Goal: Task Accomplishment & Management: Manage account settings

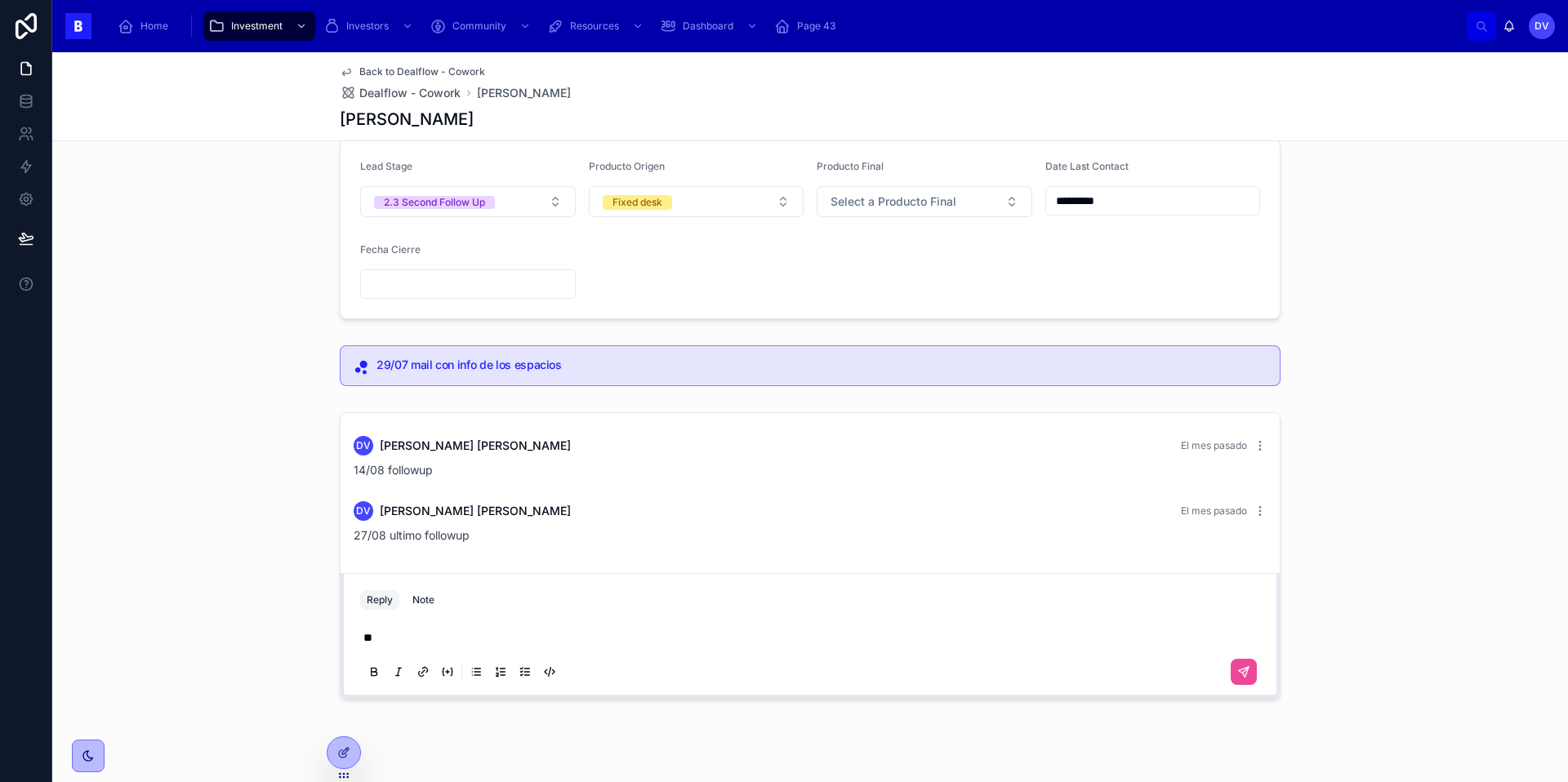
scroll to position [147, 0]
click at [1243, 676] on icon at bounding box center [1246, 674] width 5 height 5
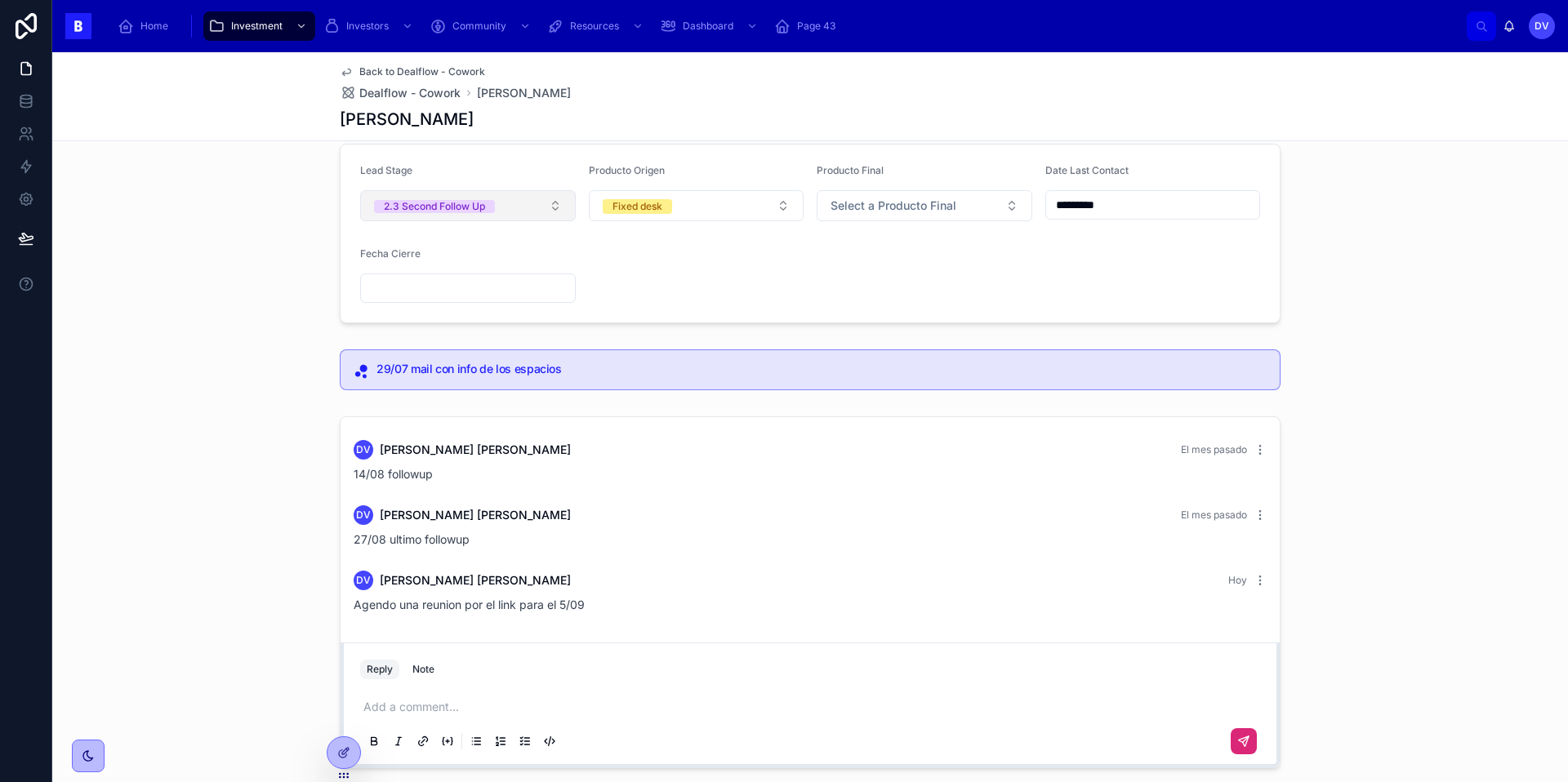
click at [554, 205] on button "2.3 Second Follow Up" at bounding box center [468, 206] width 216 height 31
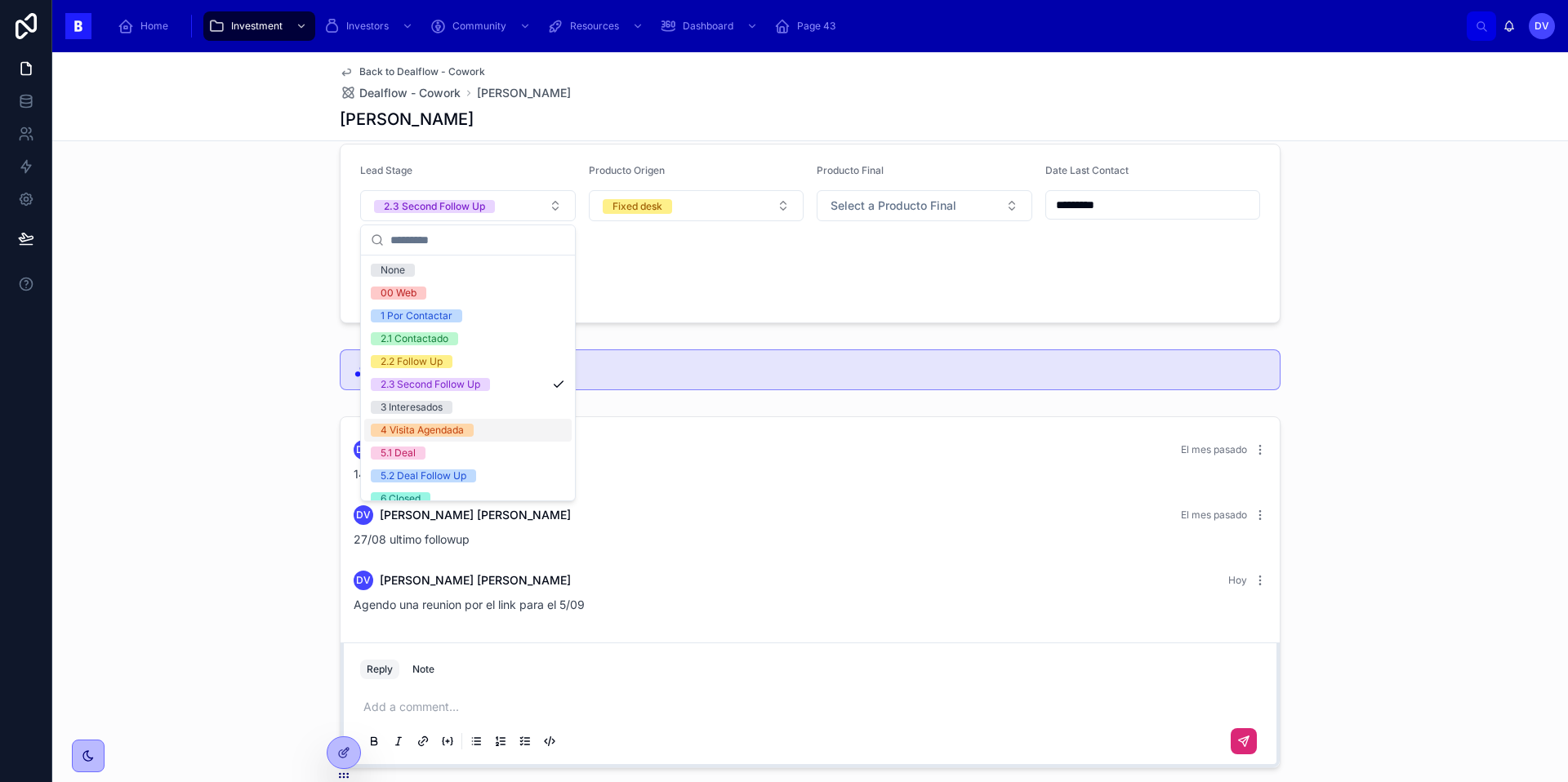
click at [492, 429] on div "4 Visita Agendada" at bounding box center [468, 430] width 208 height 22
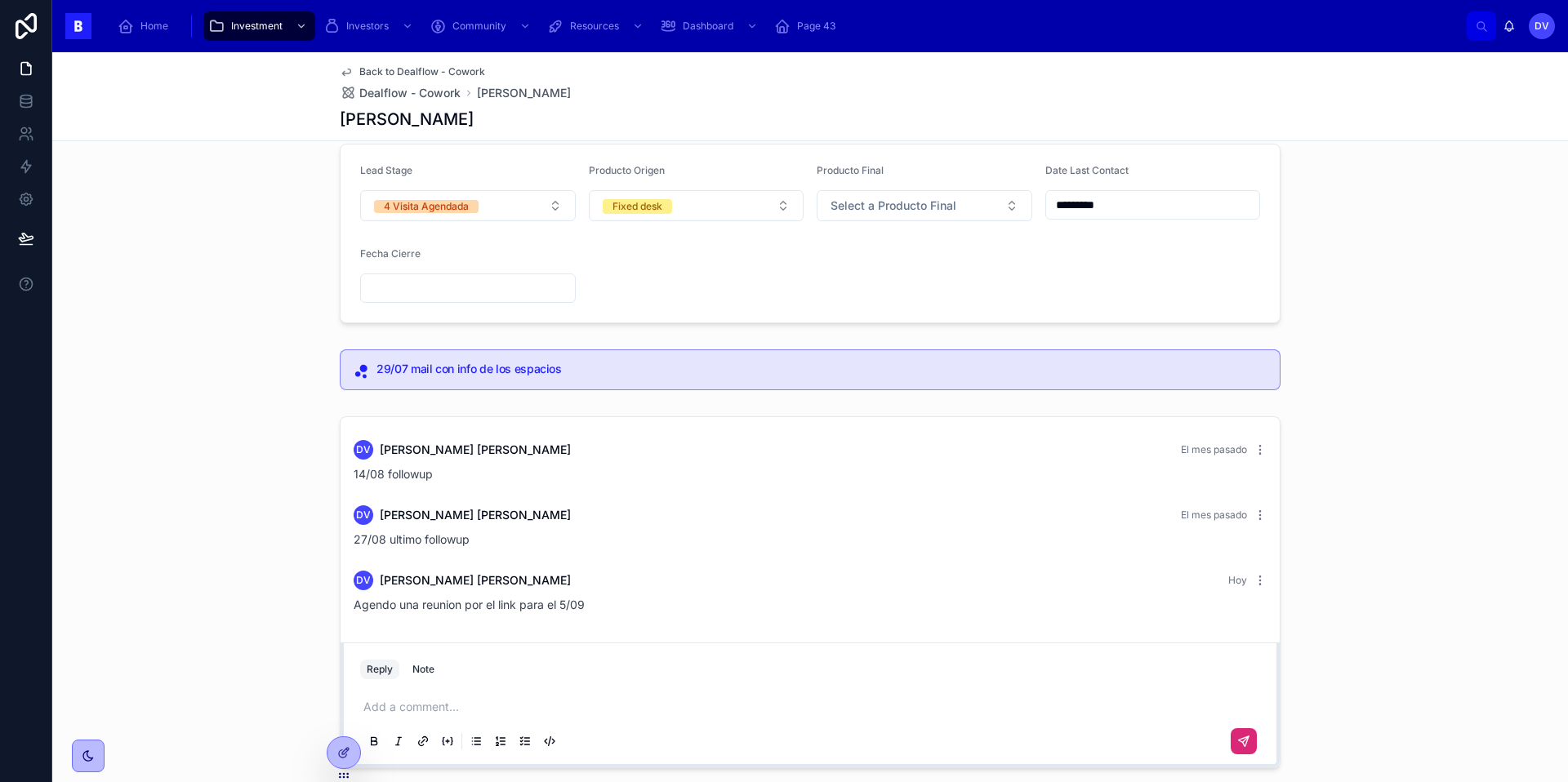
click at [1127, 209] on input "*********" at bounding box center [1154, 204] width 214 height 22
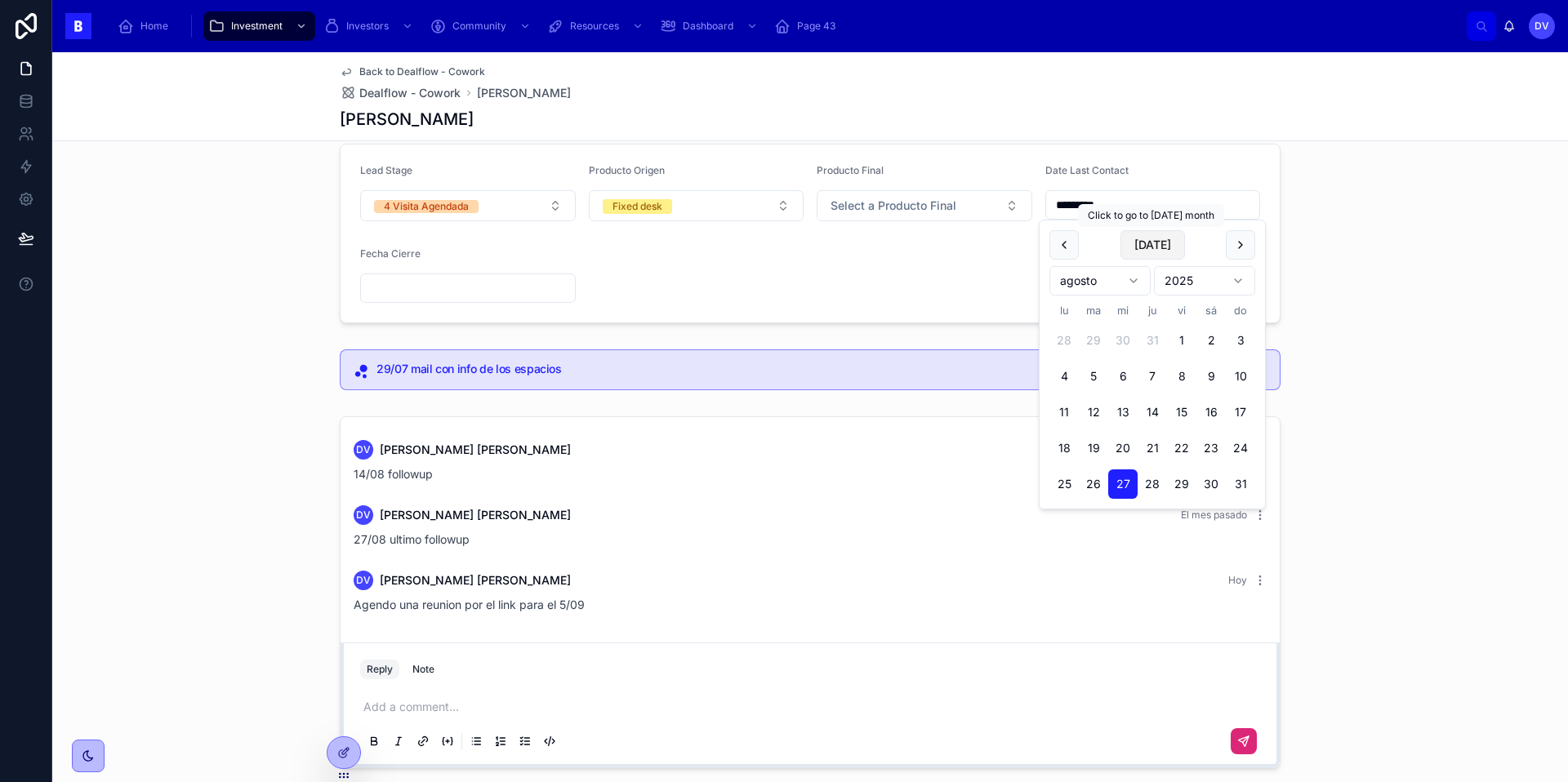
click at [1155, 245] on button "[DATE]" at bounding box center [1153, 244] width 65 height 30
click at [1170, 252] on button "[DATE]" at bounding box center [1153, 244] width 65 height 30
type input "********"
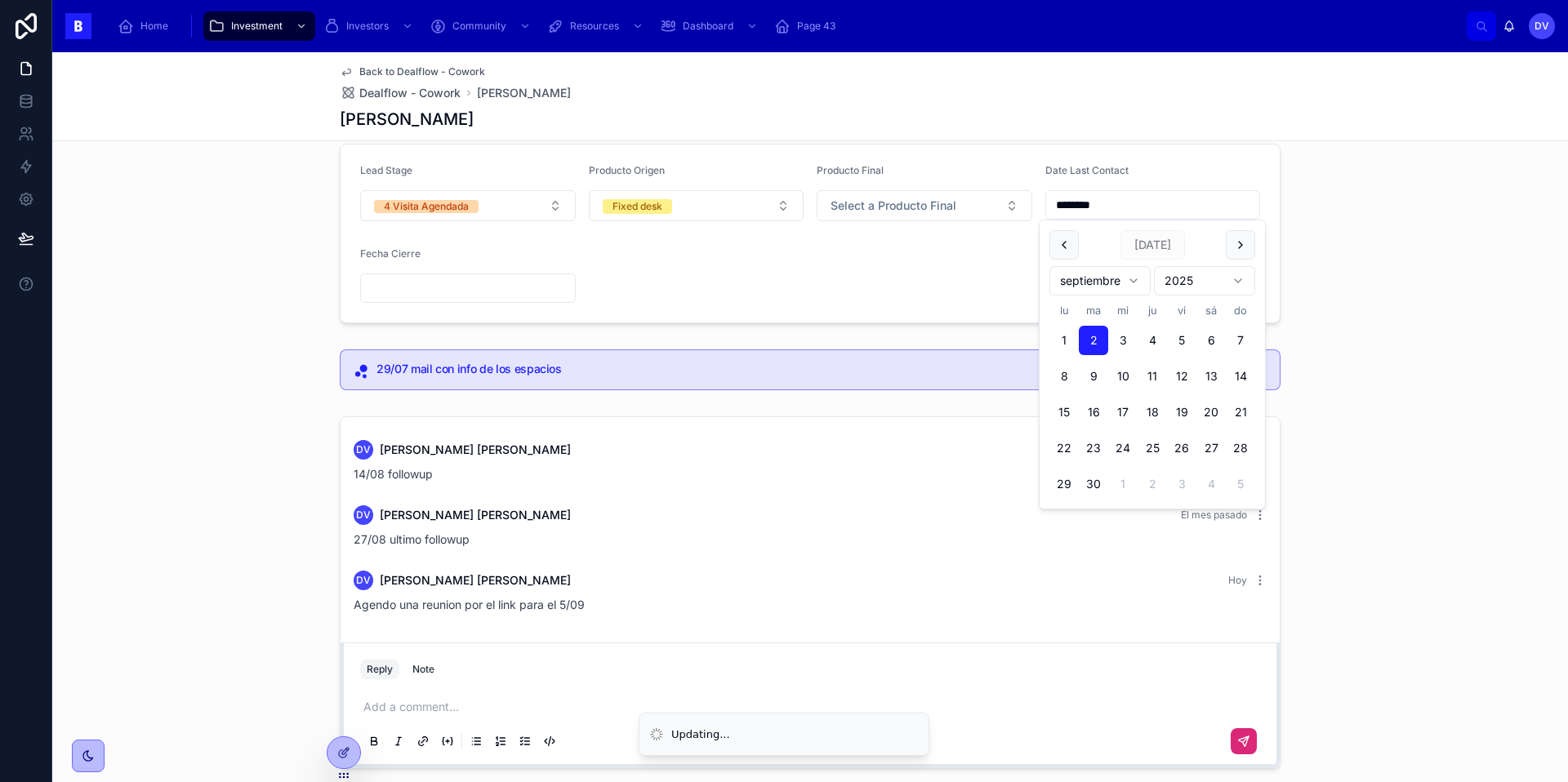
click at [738, 276] on form "Lead Stage 4 Visita Agendada Producto Origen Fixed desk Producto Final Select a…" at bounding box center [810, 234] width 940 height 178
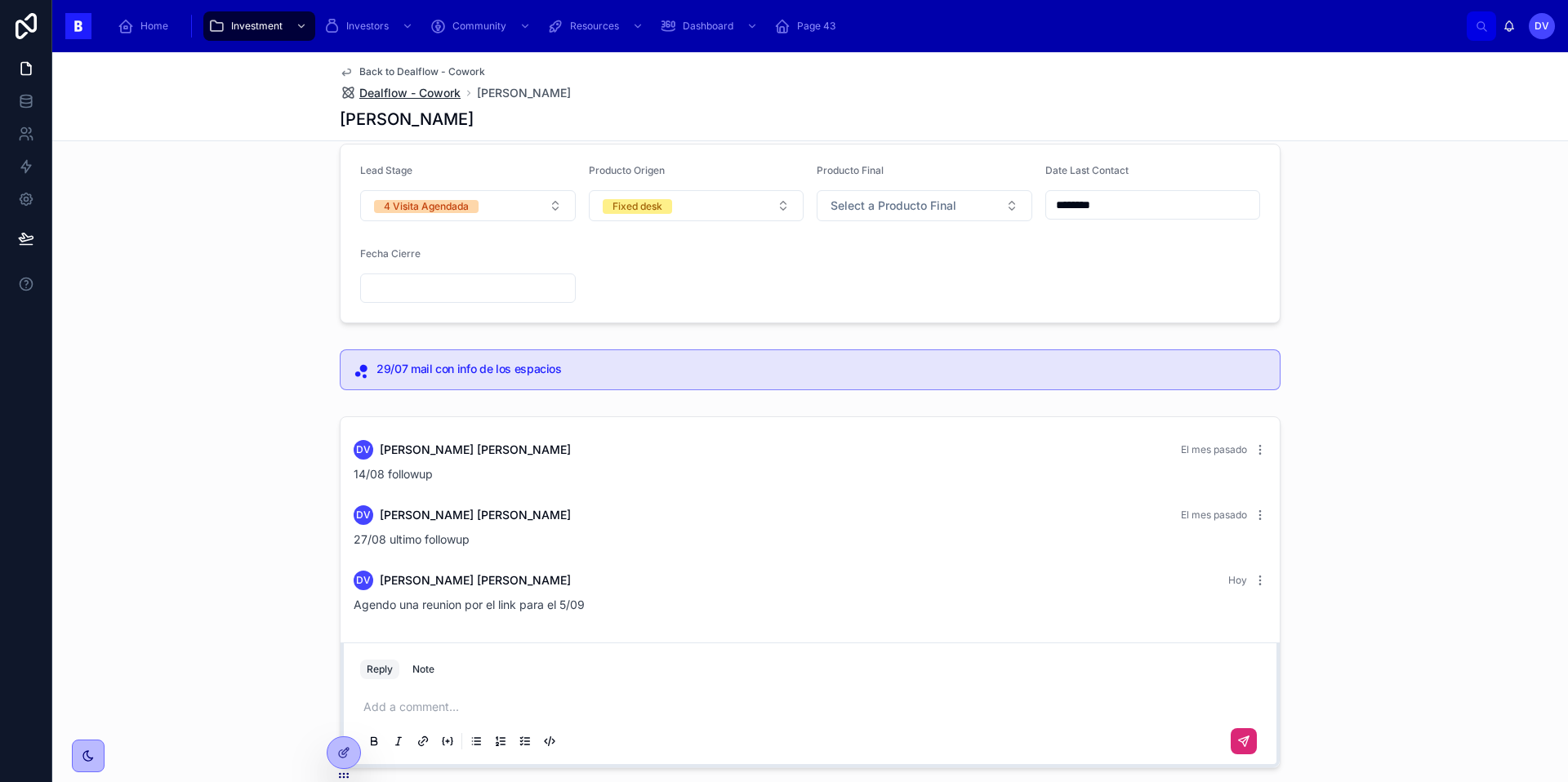
click at [413, 90] on span "Dealflow - Cowork" at bounding box center [410, 93] width 102 height 16
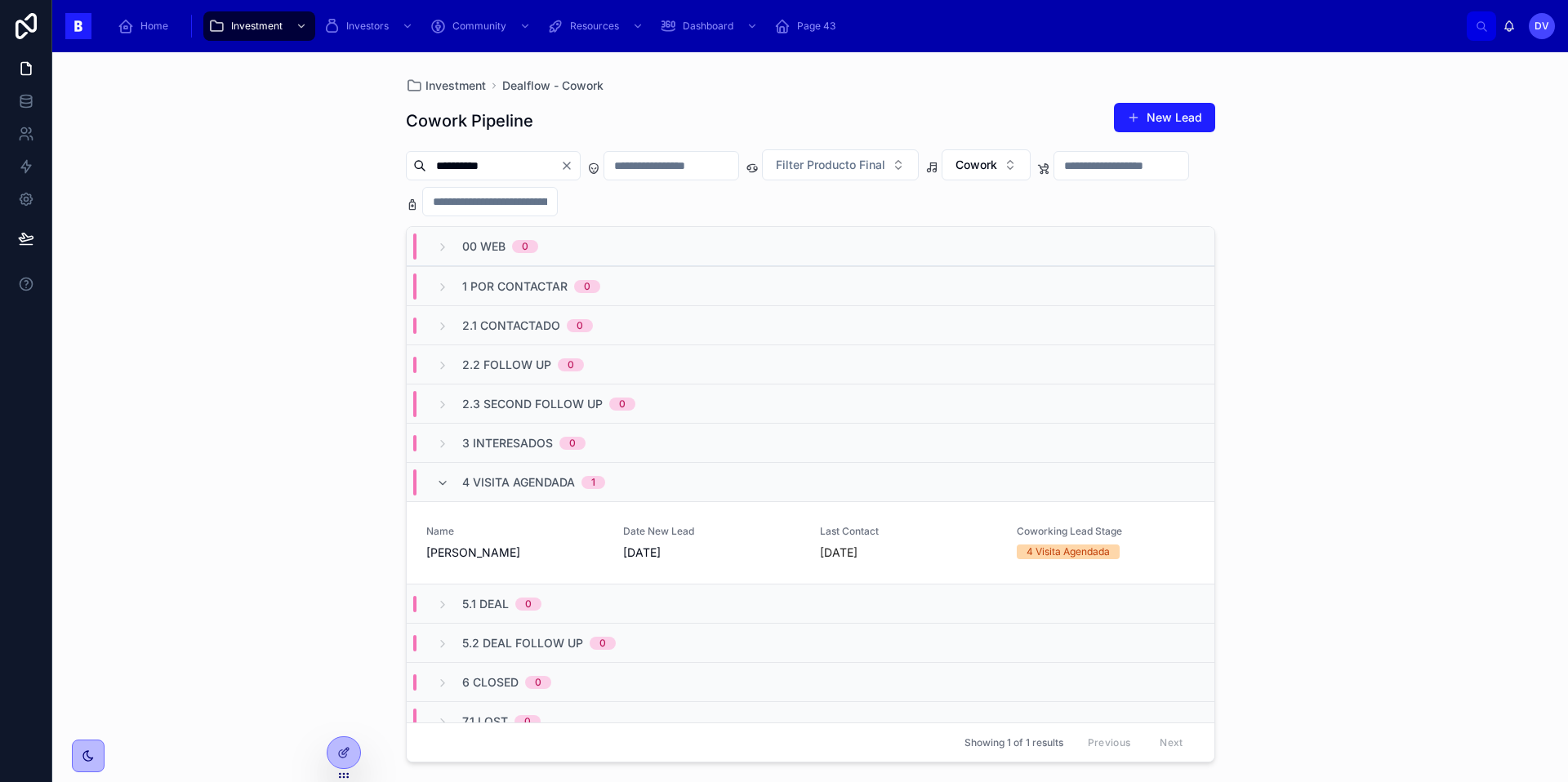
click at [482, 492] on div "4 Visita Agendada 1" at bounding box center [533, 482] width 143 height 26
